Goal: Task Accomplishment & Management: Use online tool/utility

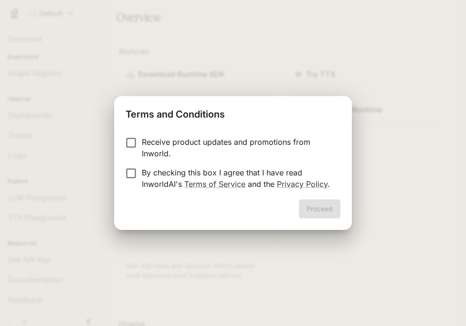
click at [254, 173] on p "By checking this box I agree that I have read InworldAI's Terms of Service and …" at bounding box center [237, 178] width 191 height 23
click at [312, 201] on button "Proceed" at bounding box center [320, 208] width 42 height 19
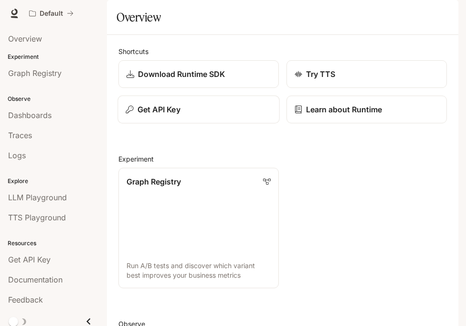
click at [193, 115] on div "Get API Key" at bounding box center [199, 109] width 146 height 11
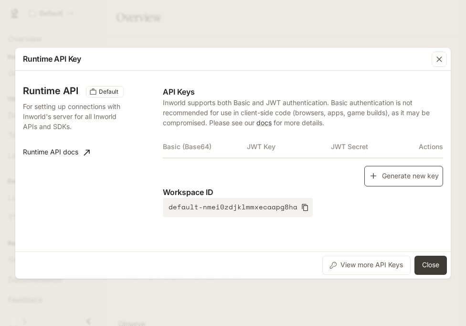
click at [377, 176] on icon "button" at bounding box center [374, 176] width 10 height 10
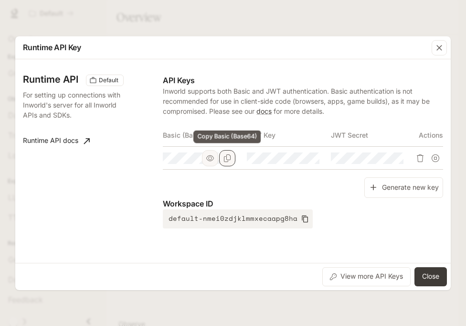
click at [229, 162] on button "Copy Basic (Base64)" at bounding box center [227, 158] width 16 height 16
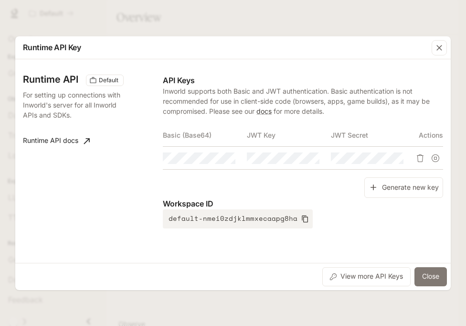
click at [423, 274] on button "Close" at bounding box center [430, 276] width 32 height 19
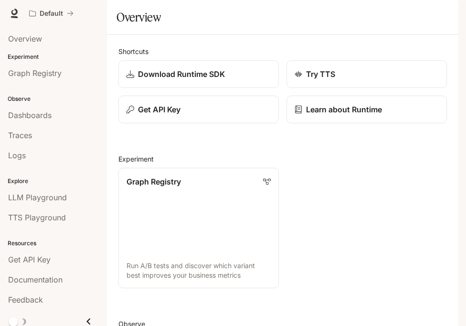
click at [444, 14] on icon "button" at bounding box center [445, 13] width 5 height 5
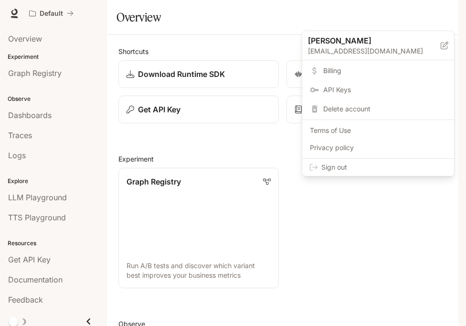
click at [412, 170] on span "Sign out" at bounding box center [383, 167] width 125 height 10
